Goal: Task Accomplishment & Management: Use online tool/utility

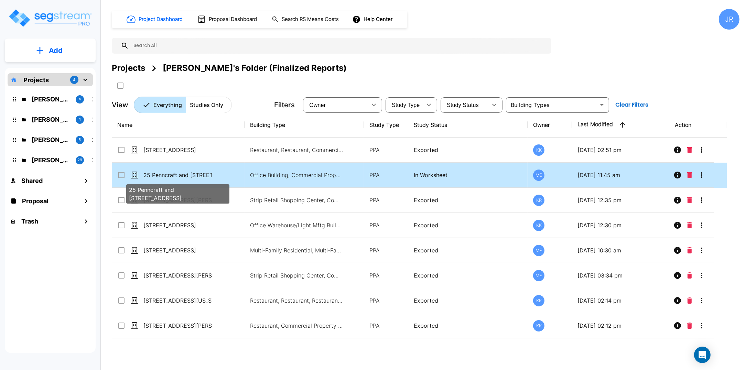
click at [170, 175] on p "25 Penncraft and [STREET_ADDRESS]" at bounding box center [177, 175] width 69 height 8
checkbox input "true"
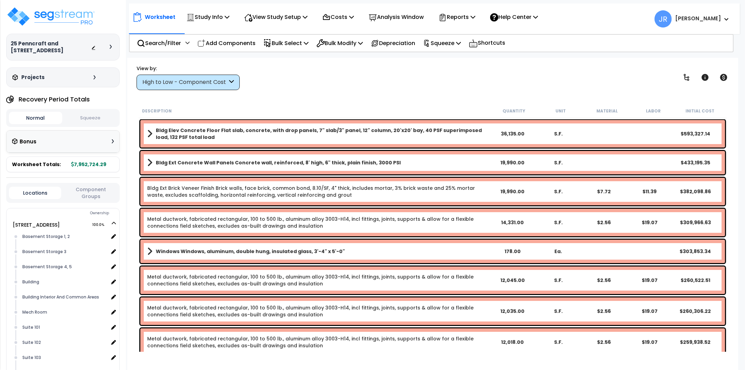
click at [230, 84] on icon at bounding box center [231, 82] width 5 height 8
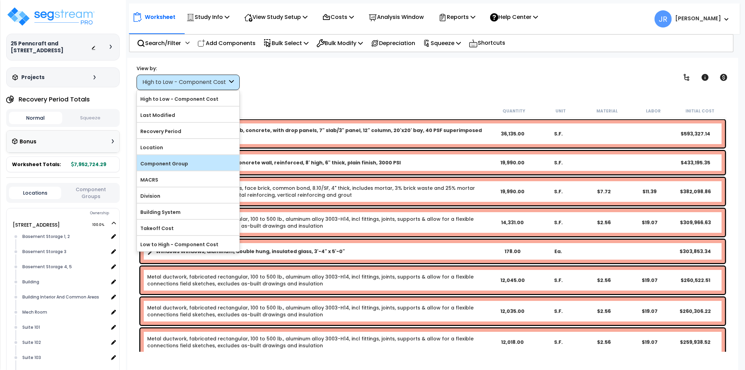
click at [167, 164] on label "Component Group" at bounding box center [188, 164] width 103 height 10
click at [0, 0] on input "Component Group" at bounding box center [0, 0] width 0 height 0
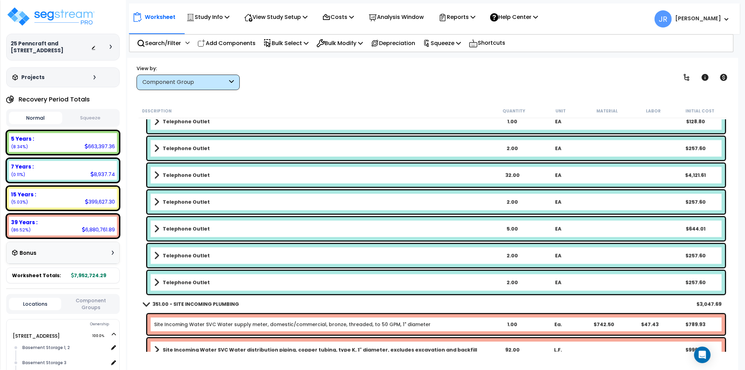
scroll to position [20001, 0]
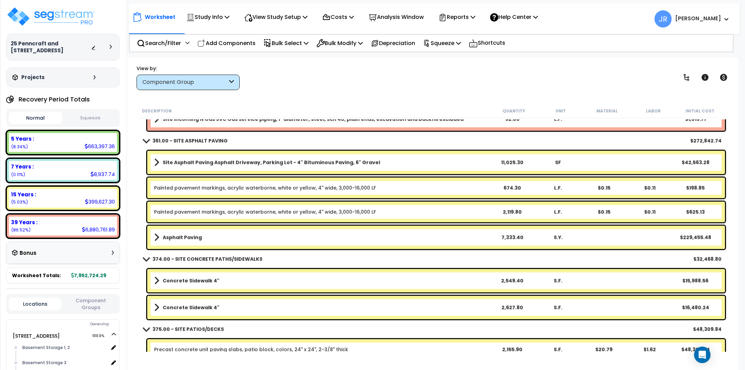
click at [382, 235] on link "Asphalt Paving" at bounding box center [321, 238] width 335 height 10
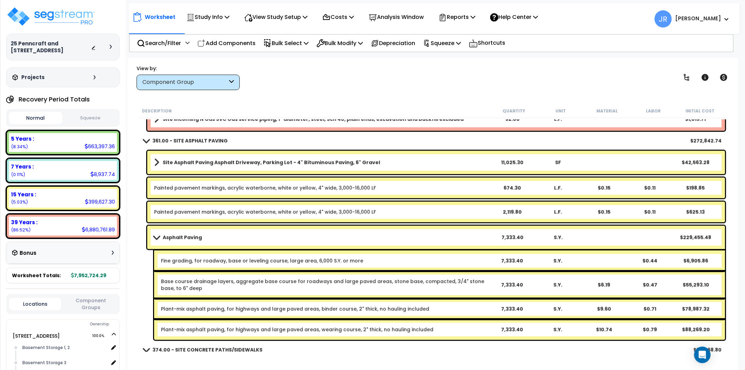
click at [258, 164] on b "Site Asphalt Paving Asphalt Driveway, Parking Lot - 4" Bituminous Paving, 6" Gr…" at bounding box center [271, 162] width 217 height 7
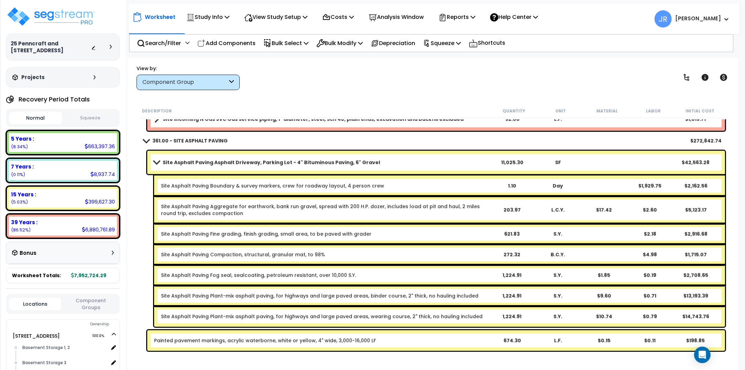
click at [323, 164] on b "Site Asphalt Paving Asphalt Driveway, Parking Lot - 4" Bituminous Paving, 6" Gr…" at bounding box center [271, 162] width 217 height 7
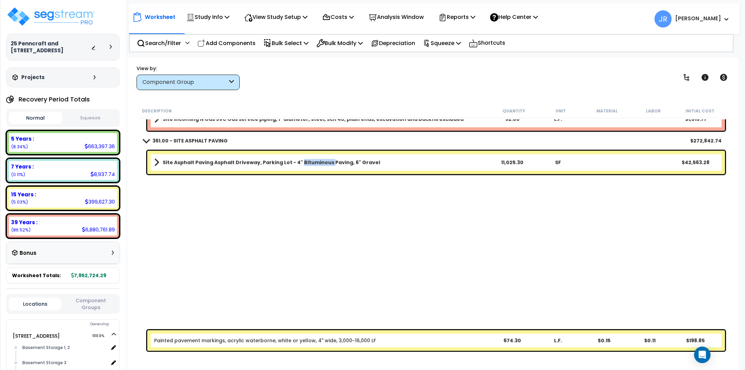
click at [323, 164] on b "Site Asphalt Paving Asphalt Driveway, Parking Lot - 4" Bituminous Paving, 6" Gr…" at bounding box center [271, 162] width 217 height 7
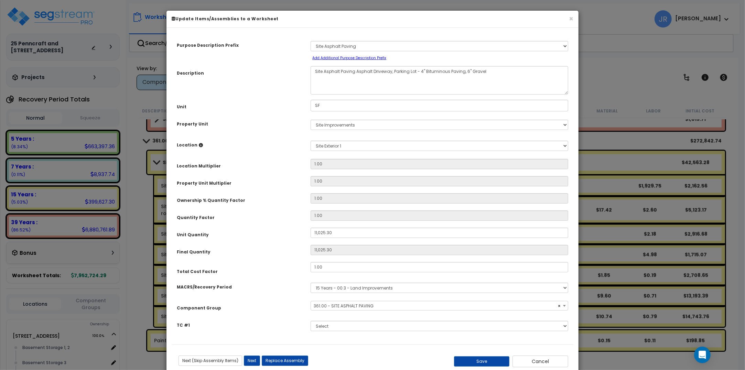
select select "57148"
click at [482, 361] on button "Save" at bounding box center [482, 361] width 56 height 10
type input "11025.30"
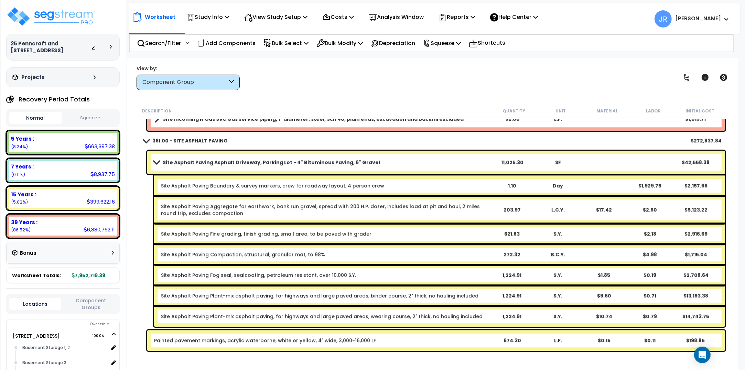
click at [159, 163] on span at bounding box center [157, 162] width 10 height 5
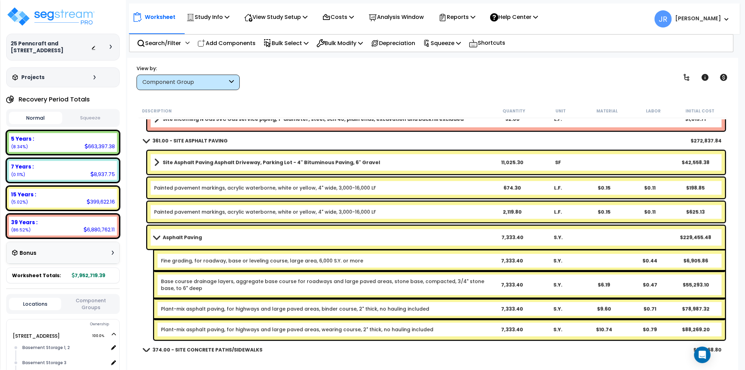
click at [156, 238] on span at bounding box center [157, 237] width 10 height 5
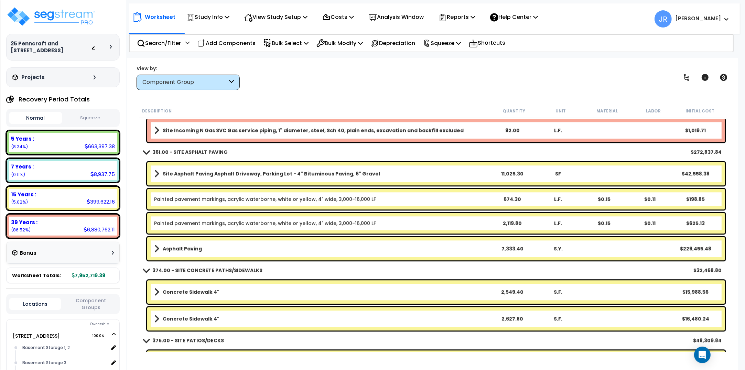
scroll to position [19970, 0]
